Goal: Check status: Check status

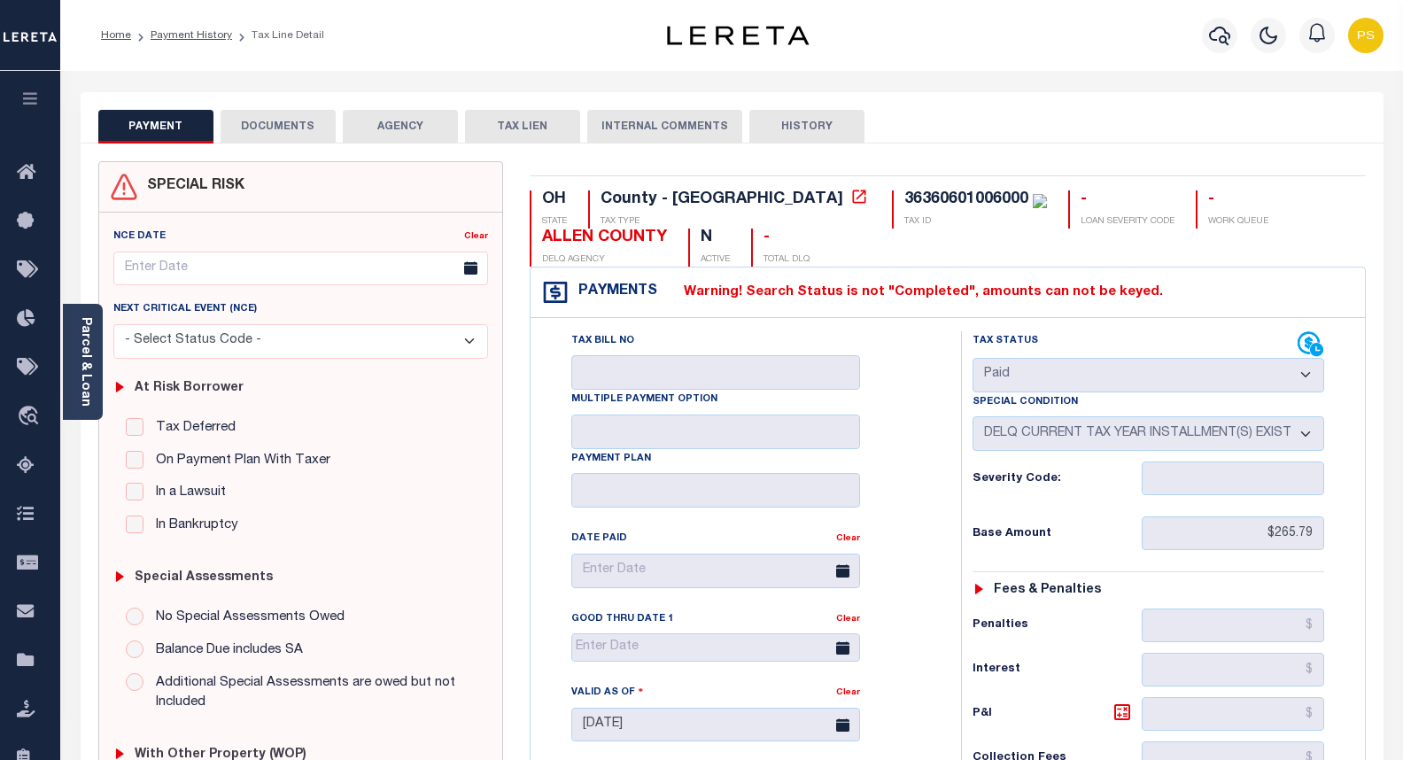
select select "PYD"
select select "17"
click at [1220, 35] on icon "button" at bounding box center [1219, 35] width 21 height 21
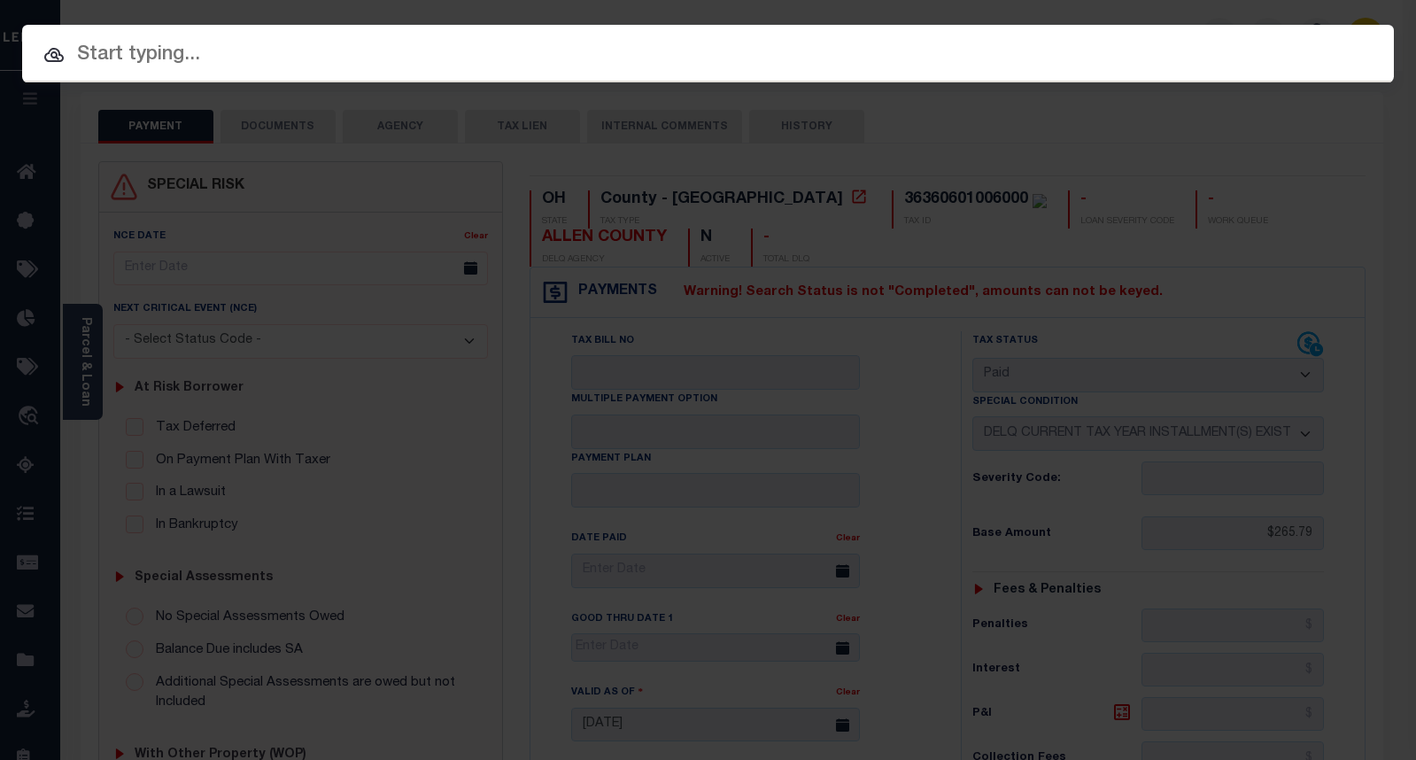
click at [154, 60] on input "text" at bounding box center [708, 55] width 1372 height 31
paste input "10010521"
type input "10010521"
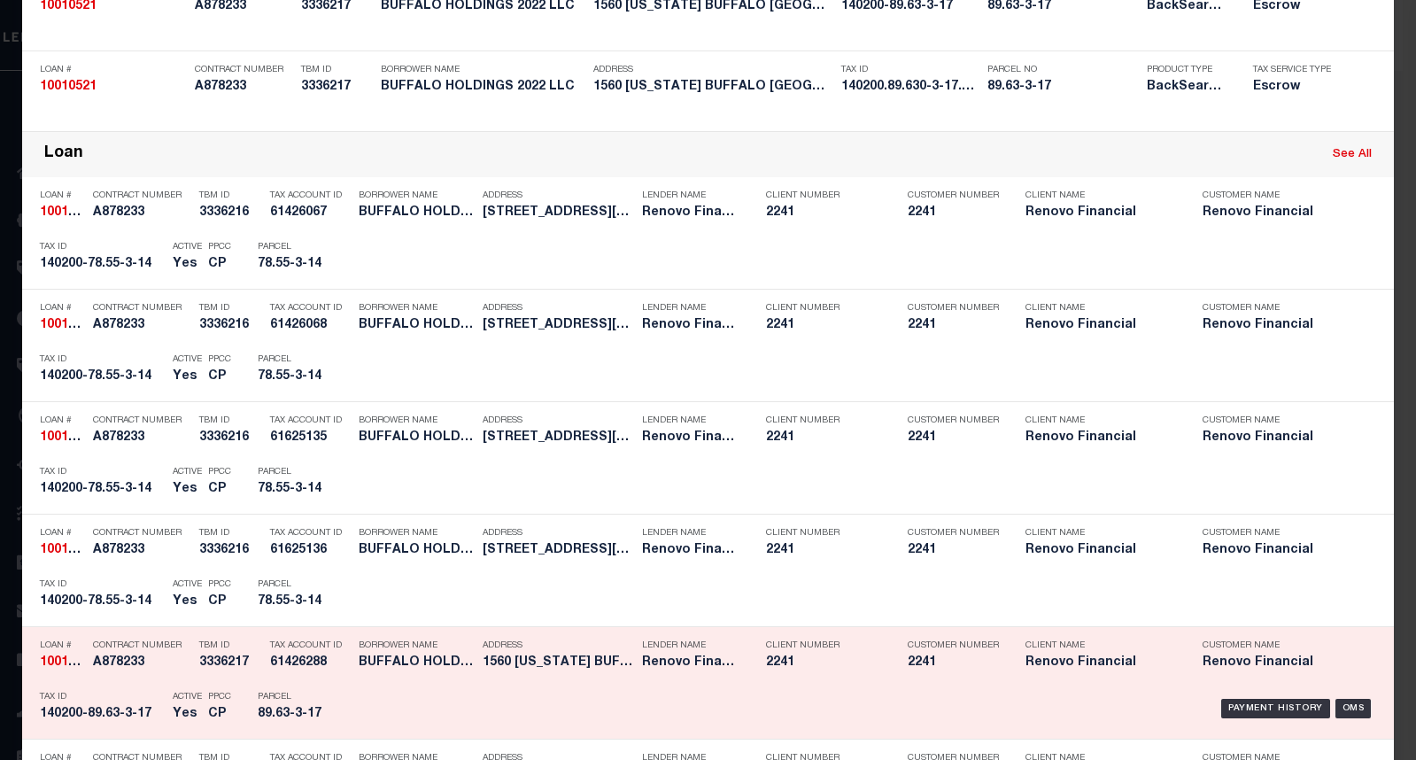
scroll to position [354, 0]
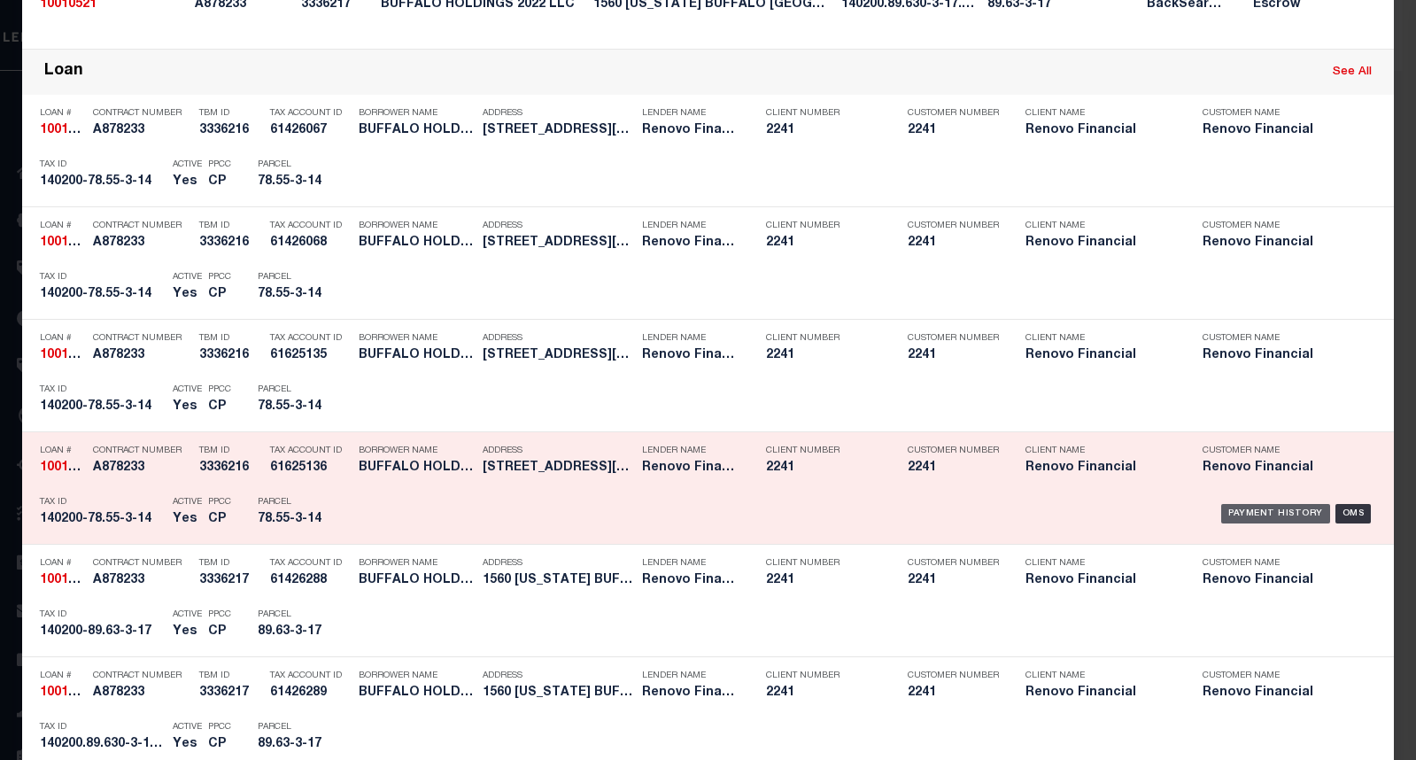
click at [1275, 519] on div "Payment History" at bounding box center [1275, 513] width 109 height 19
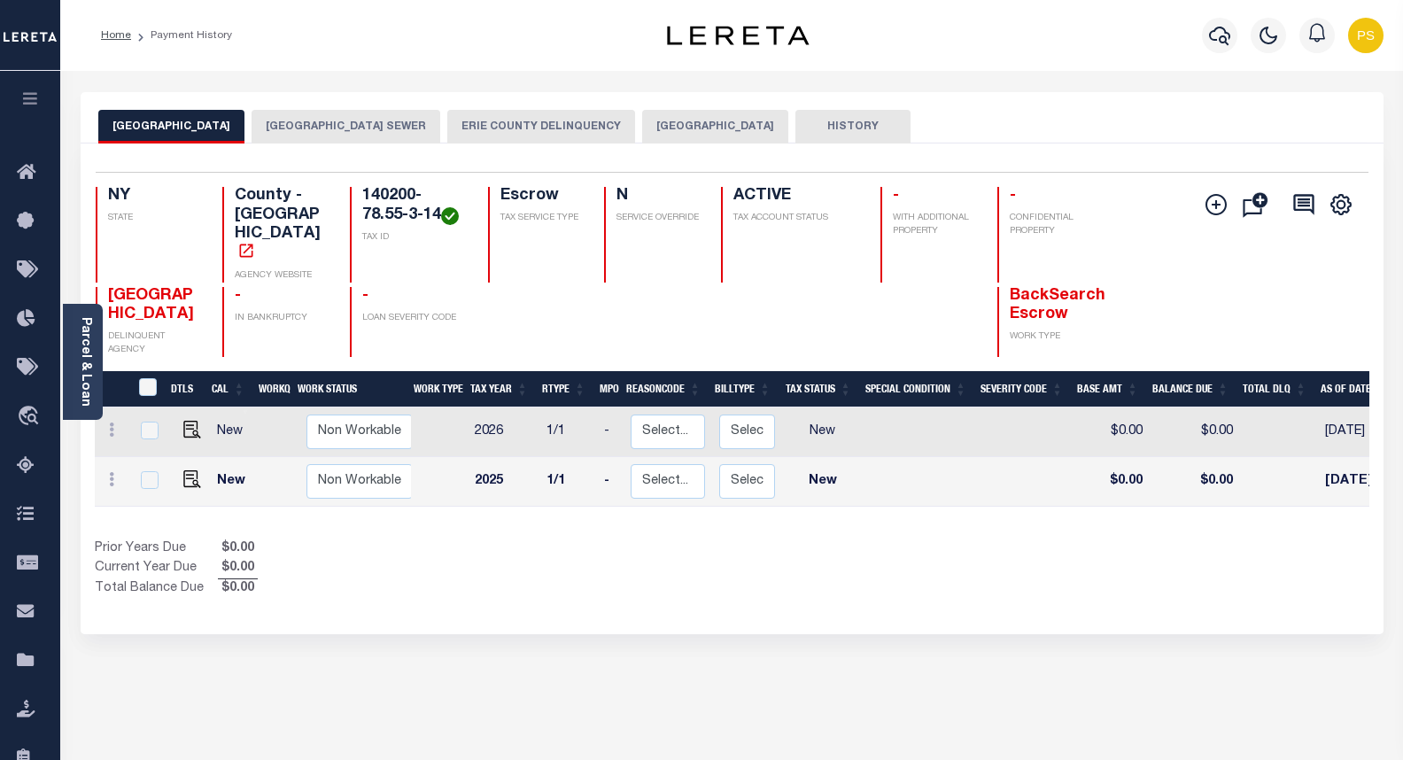
click at [717, 132] on button "[GEOGRAPHIC_DATA]" at bounding box center [715, 127] width 146 height 34
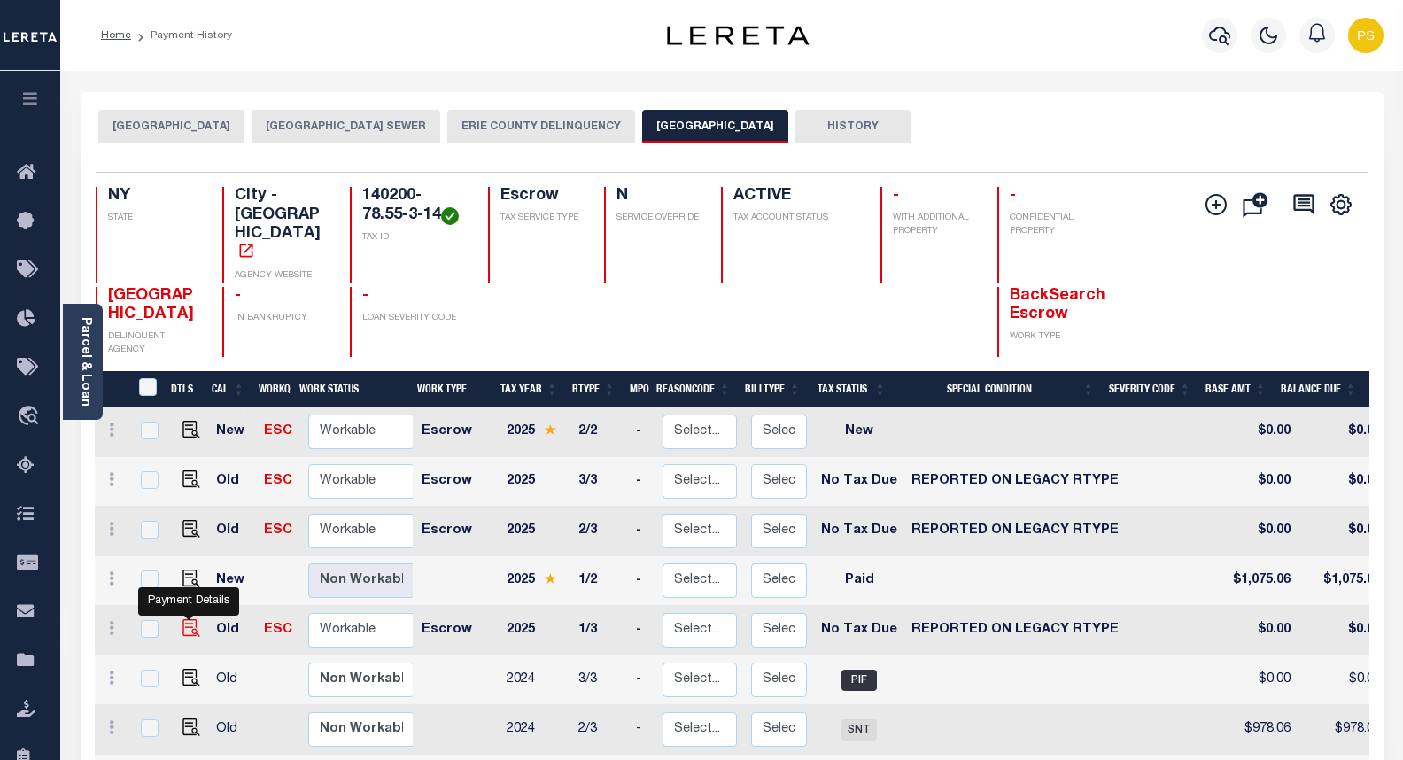
click at [191, 619] on img "" at bounding box center [191, 628] width 18 height 18
checkbox input "true"
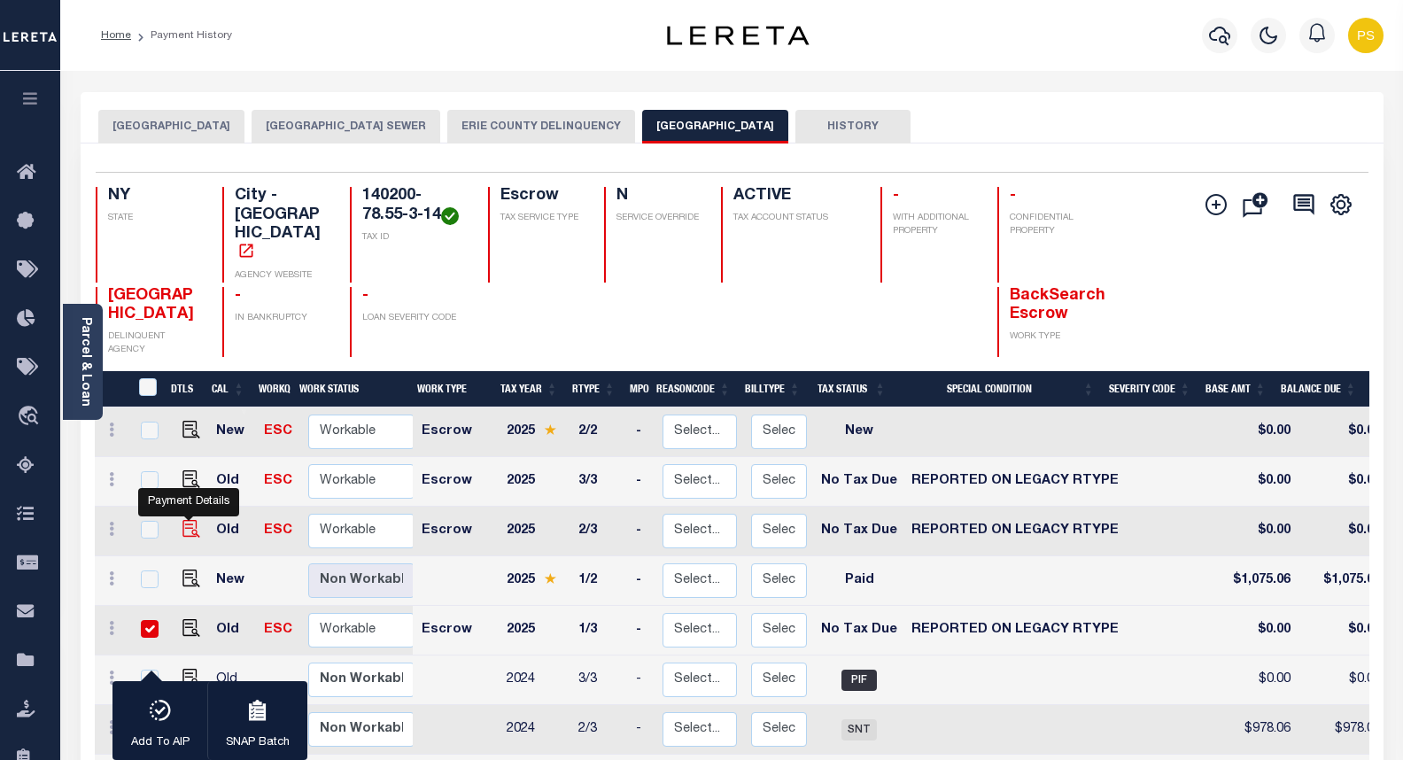
click at [190, 520] on img "" at bounding box center [191, 529] width 18 height 18
checkbox input "true"
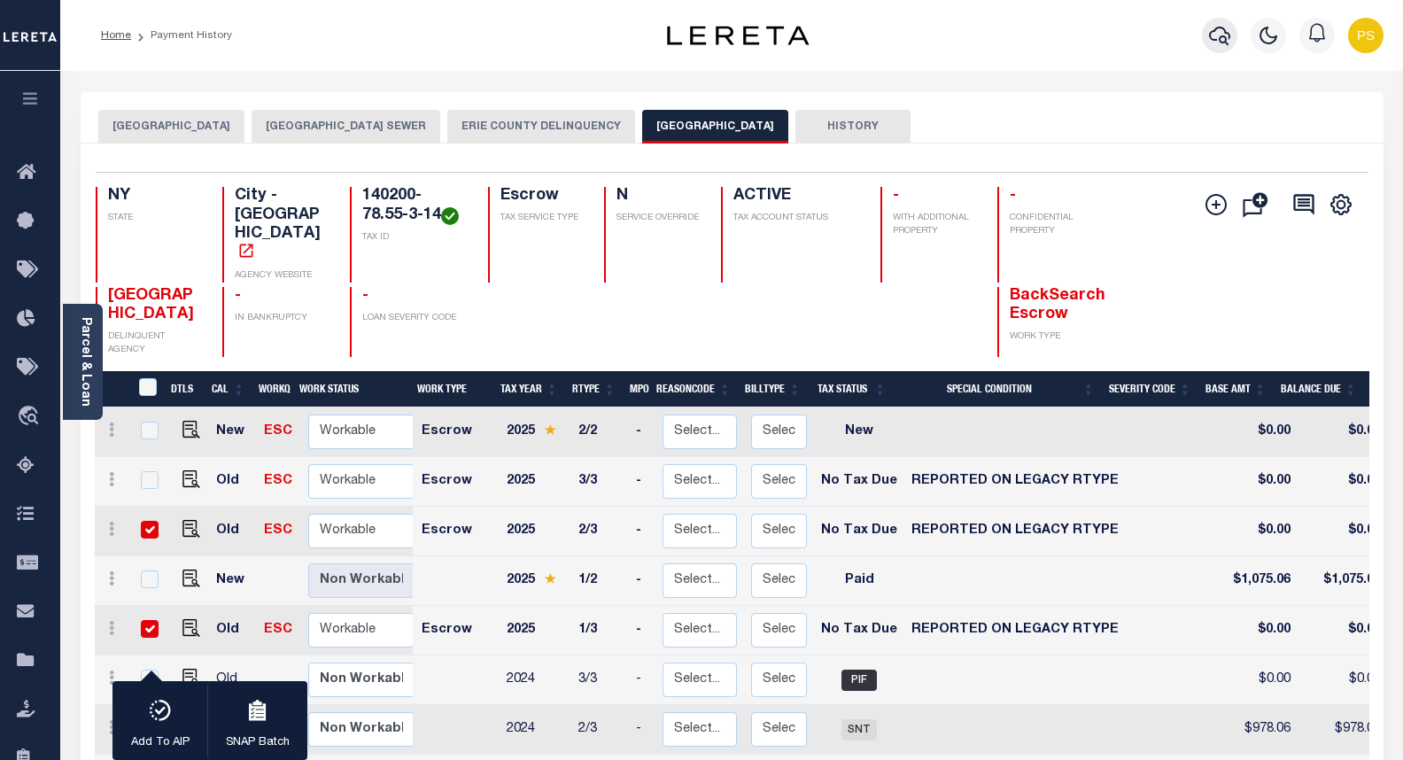
click at [1212, 39] on icon "button" at bounding box center [1219, 35] width 21 height 21
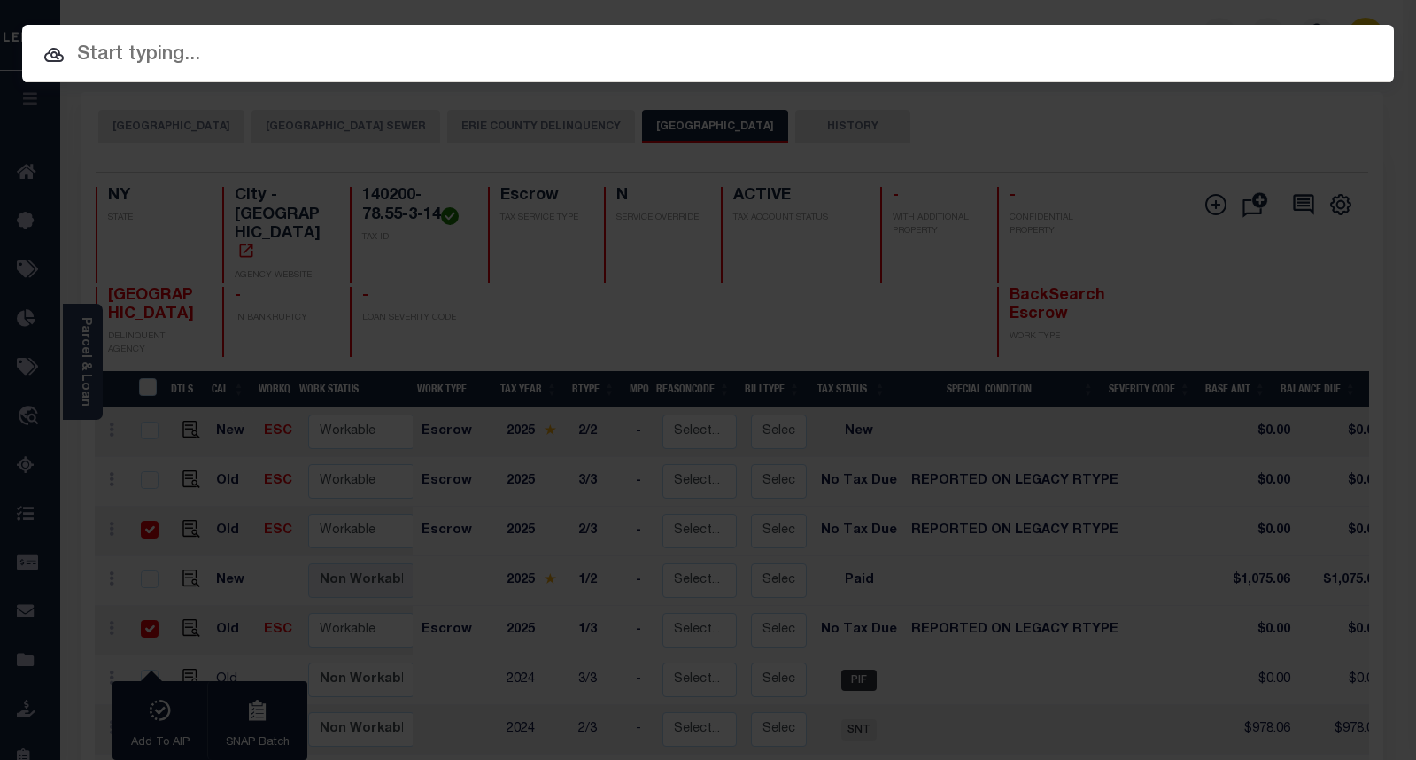
paste input "34598814"
type input "34598814"
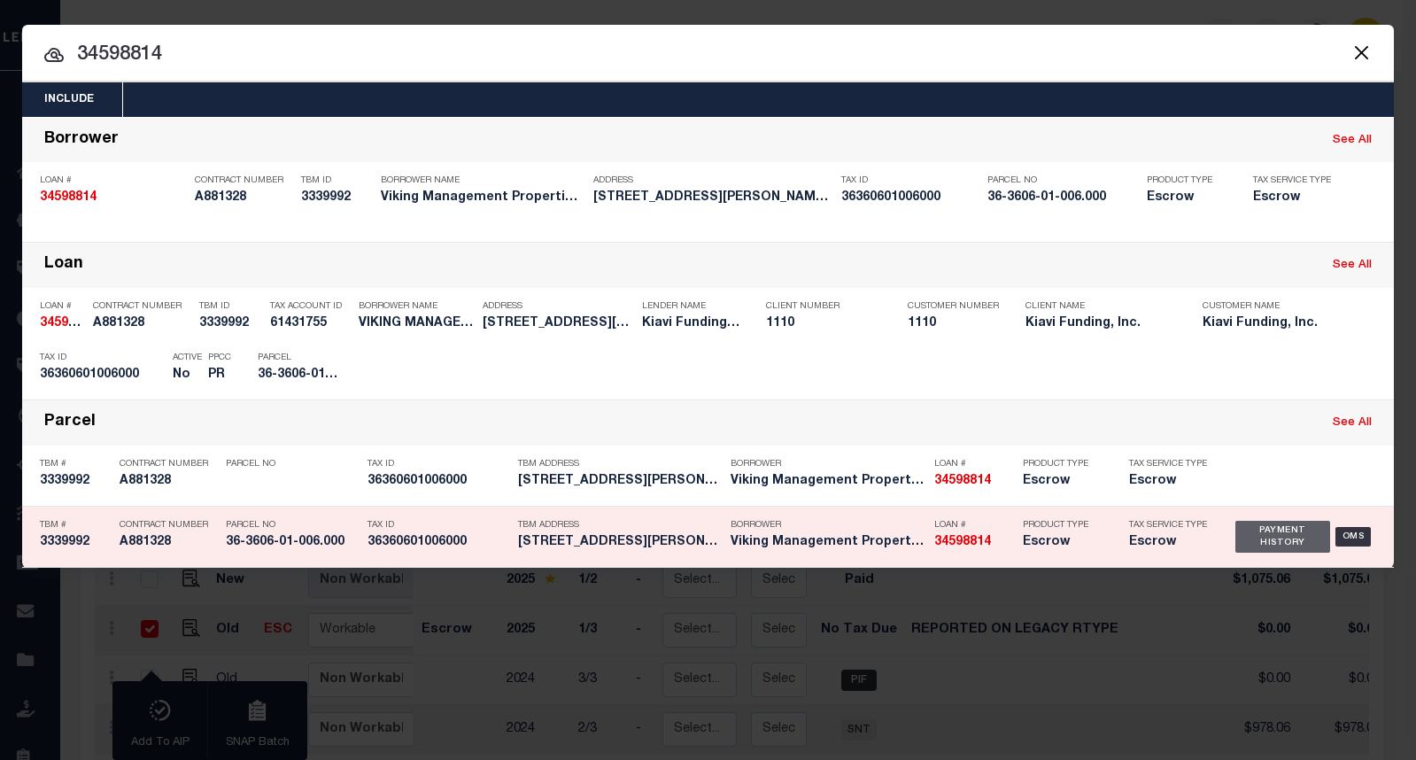
click at [1301, 538] on div "Payment History" at bounding box center [1283, 537] width 95 height 32
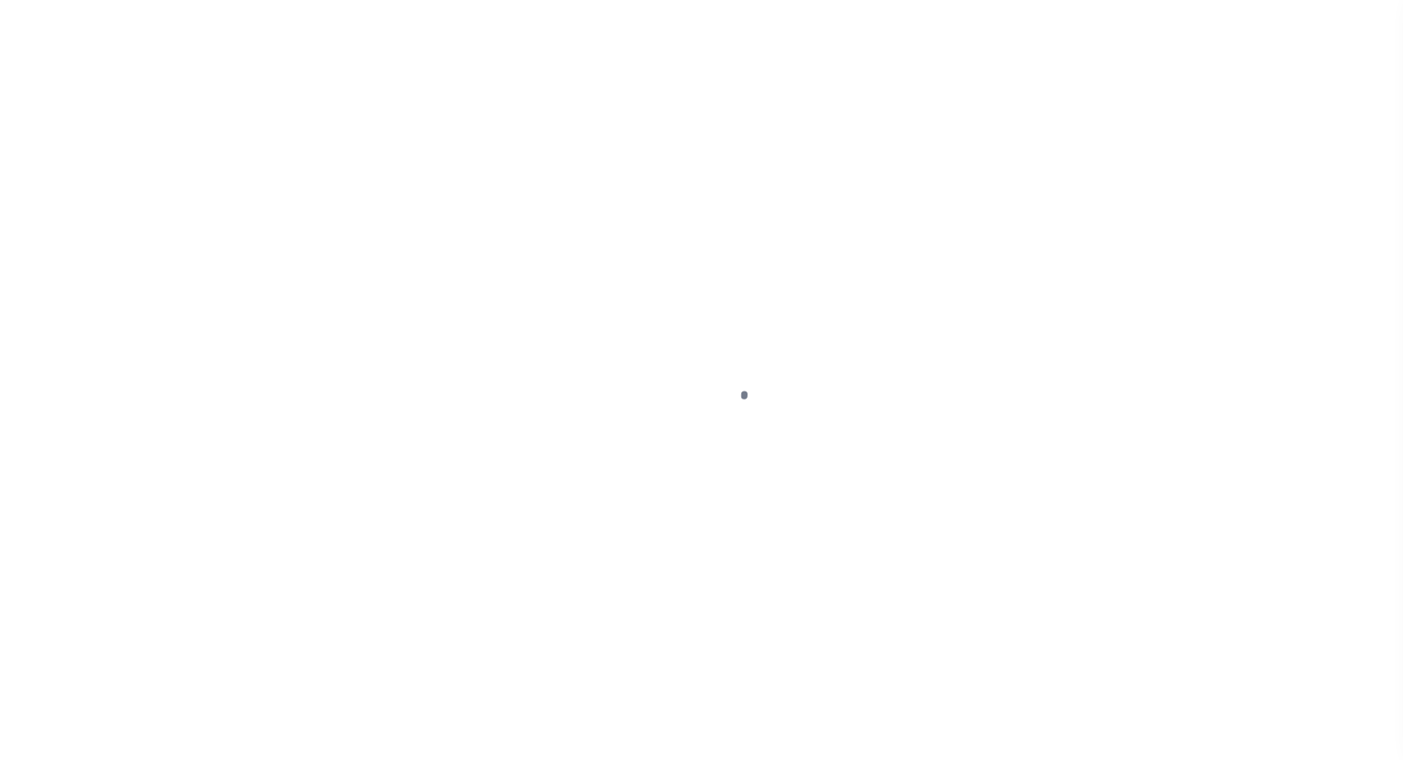
select select "NTX"
select select "34"
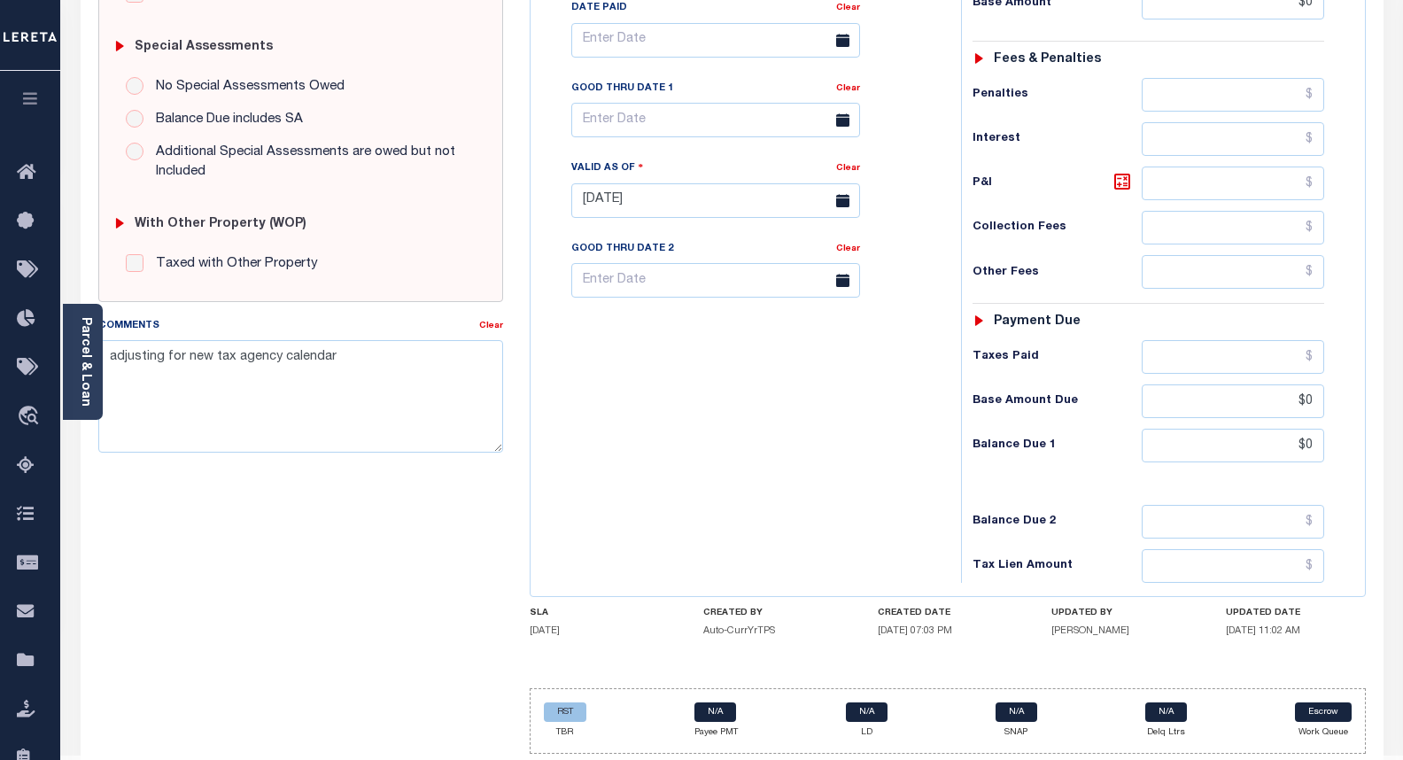
scroll to position [531, 0]
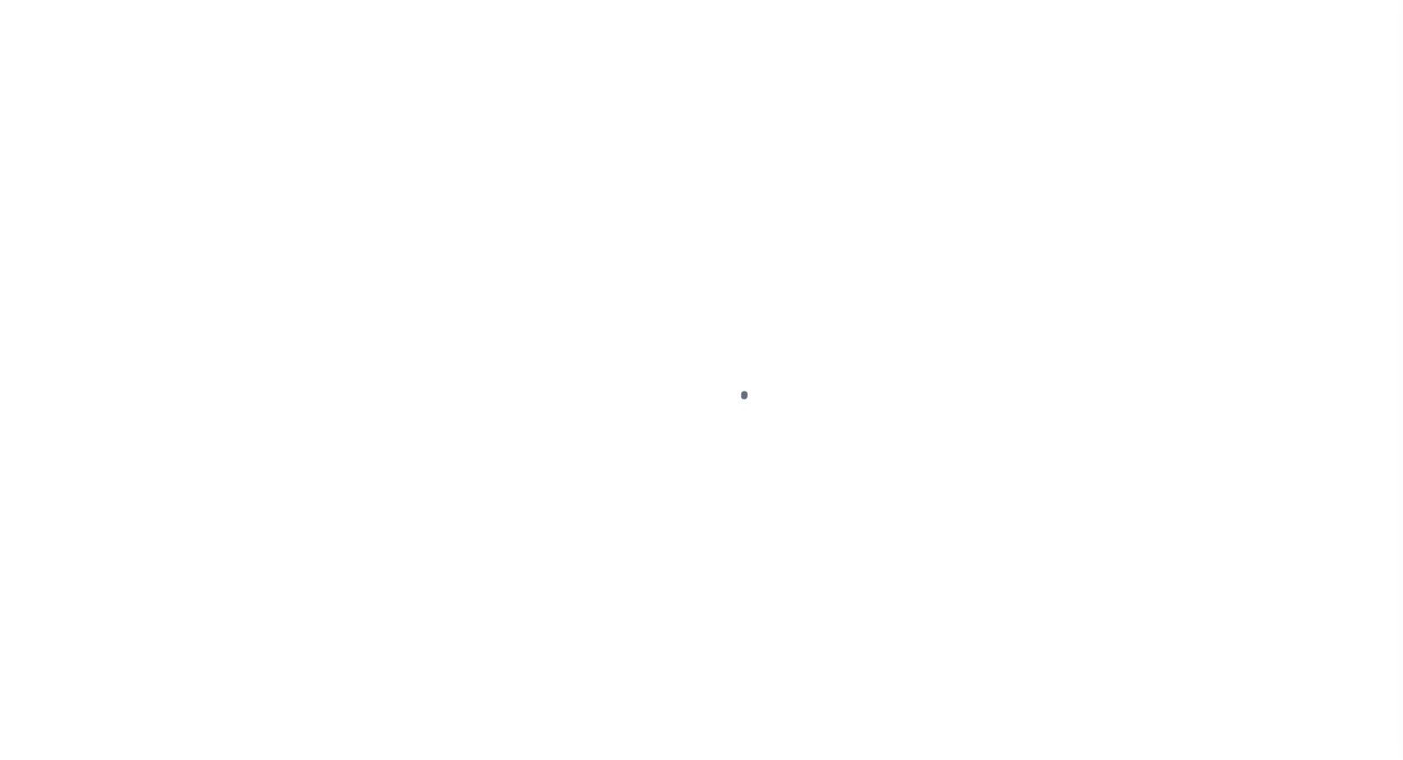
select select "NTX"
select select "34"
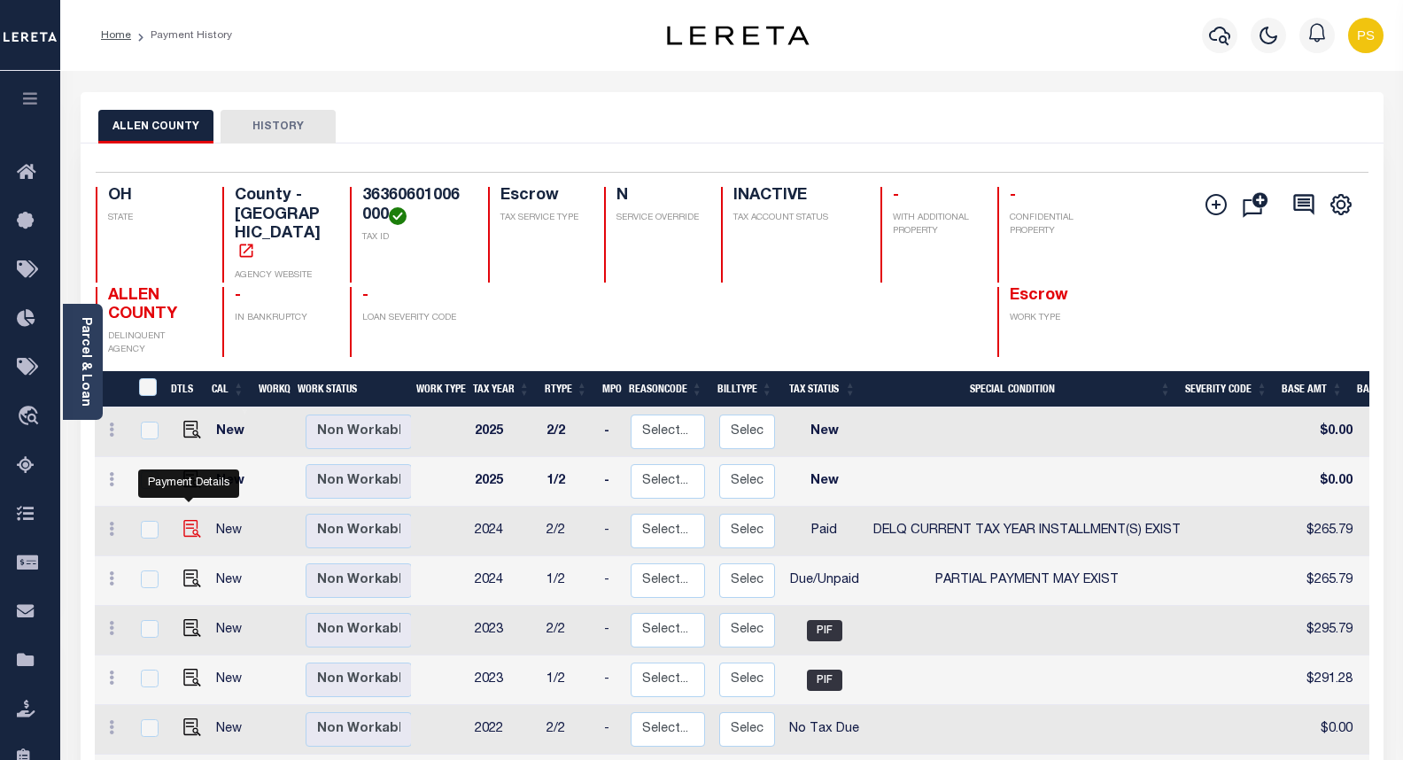
click at [187, 520] on img "" at bounding box center [192, 529] width 18 height 18
checkbox input "true"
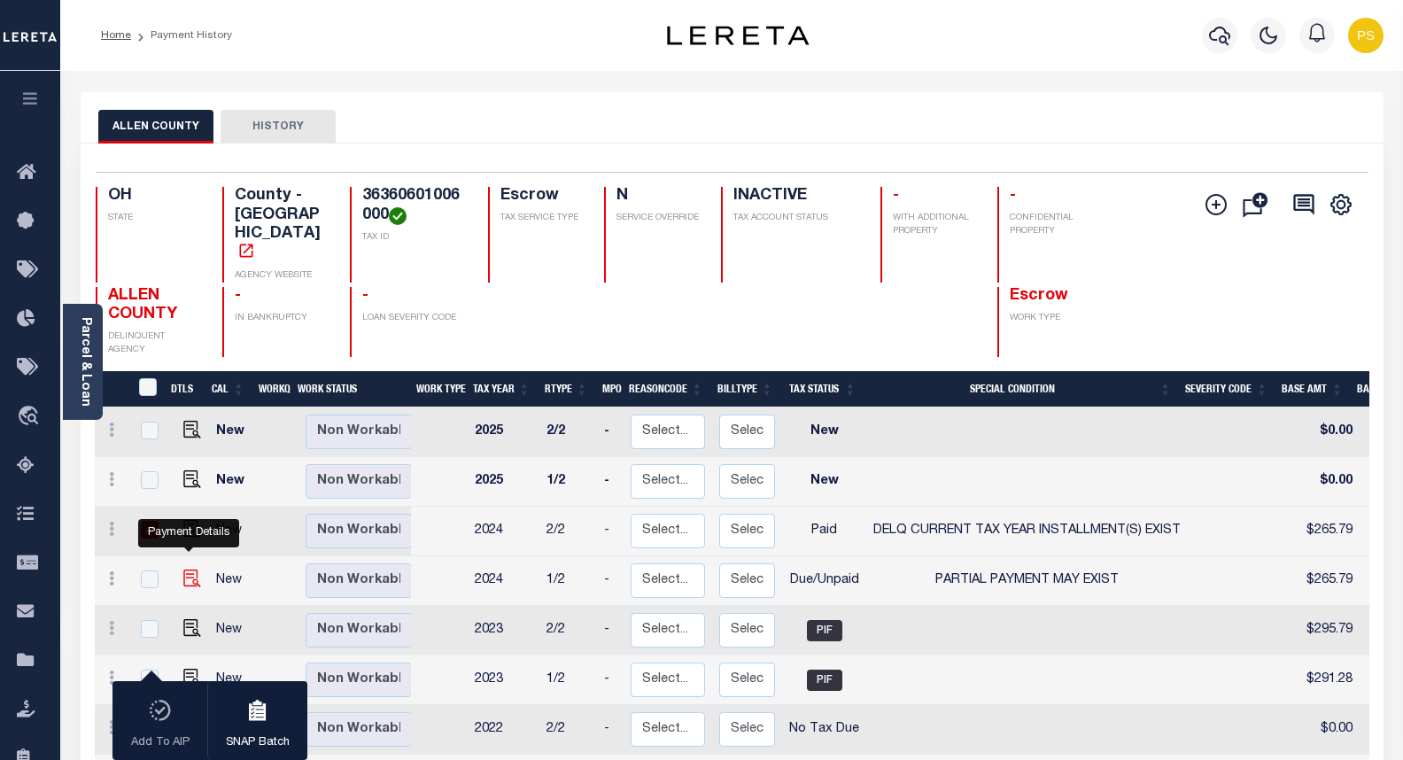
click at [189, 570] on img "" at bounding box center [192, 579] width 18 height 18
checkbox input "true"
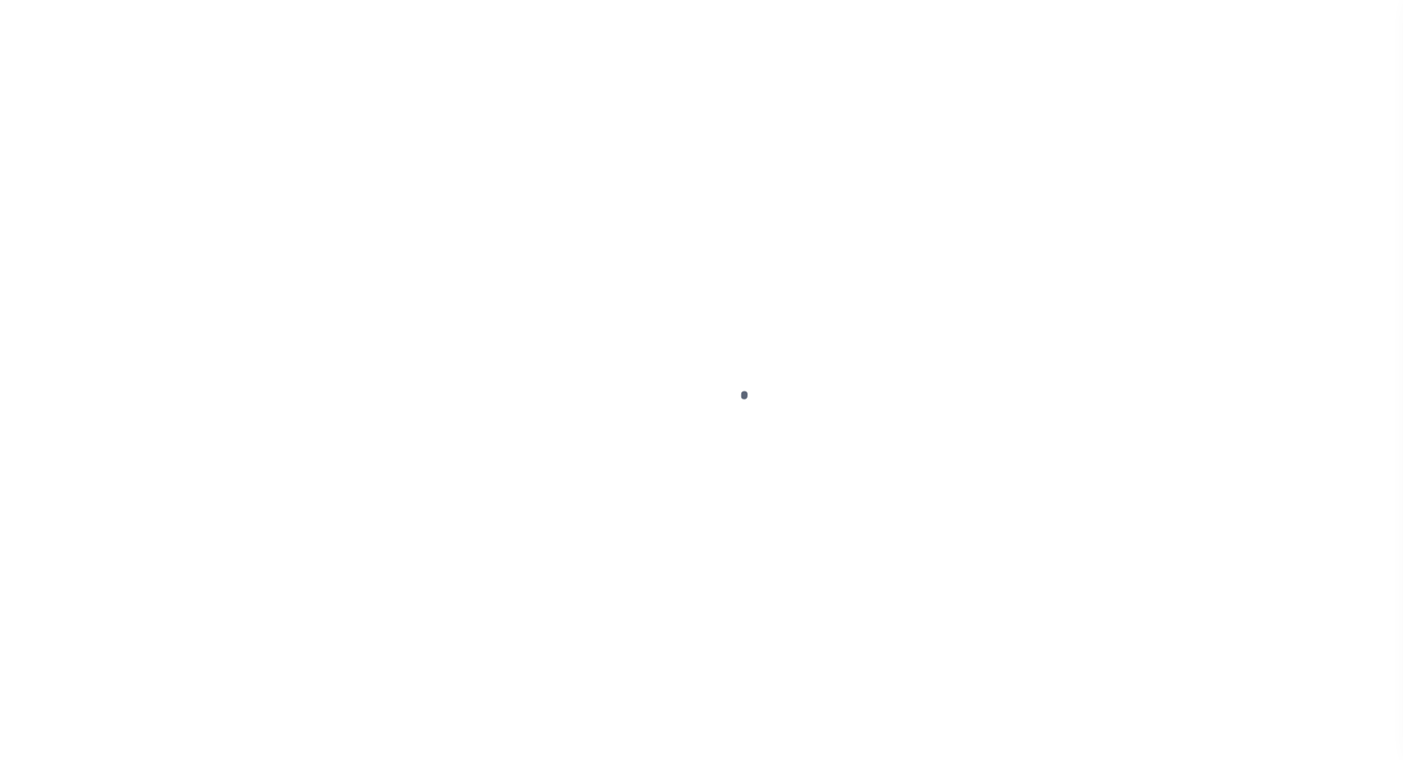
select select "PYD"
select select "17"
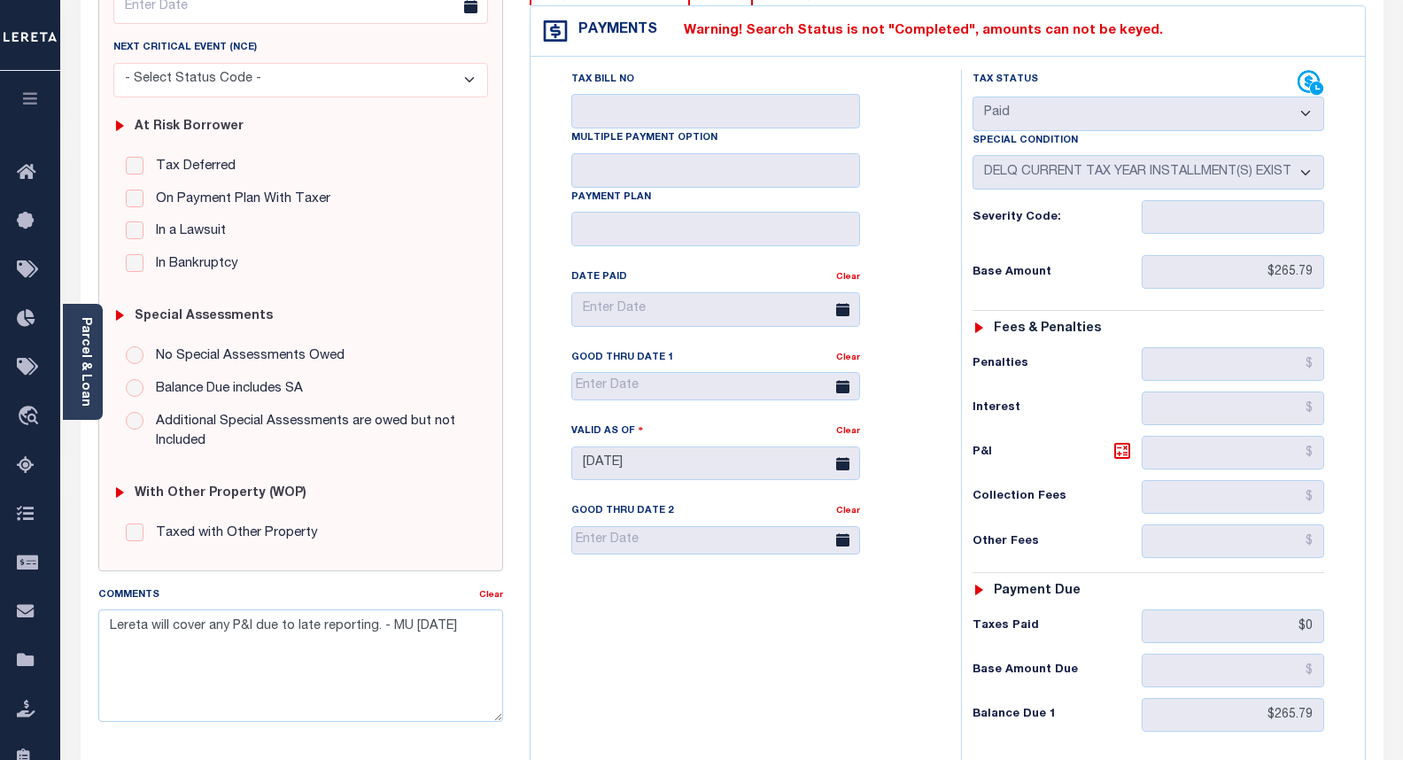
scroll to position [266, 0]
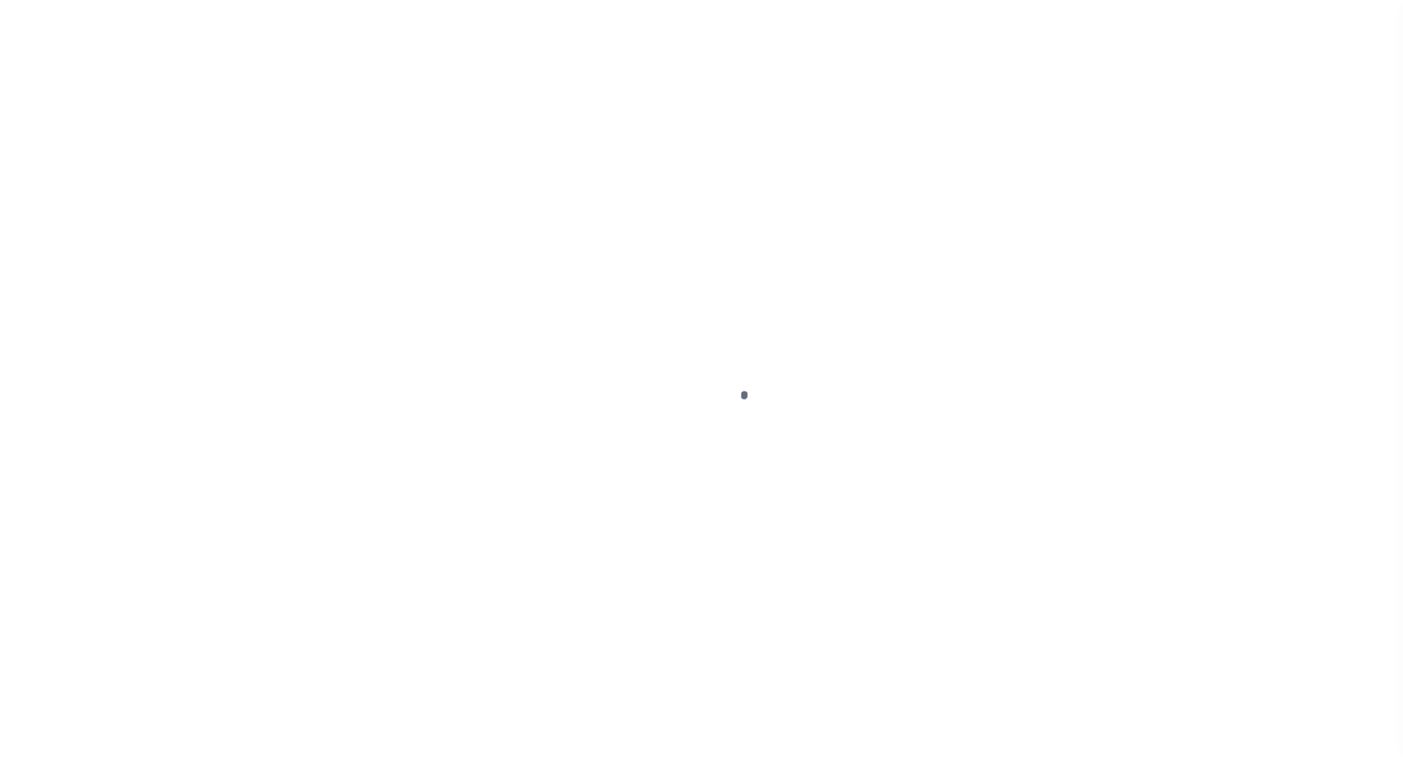
select select "DUE"
select select "15"
